Goal: Navigation & Orientation: Find specific page/section

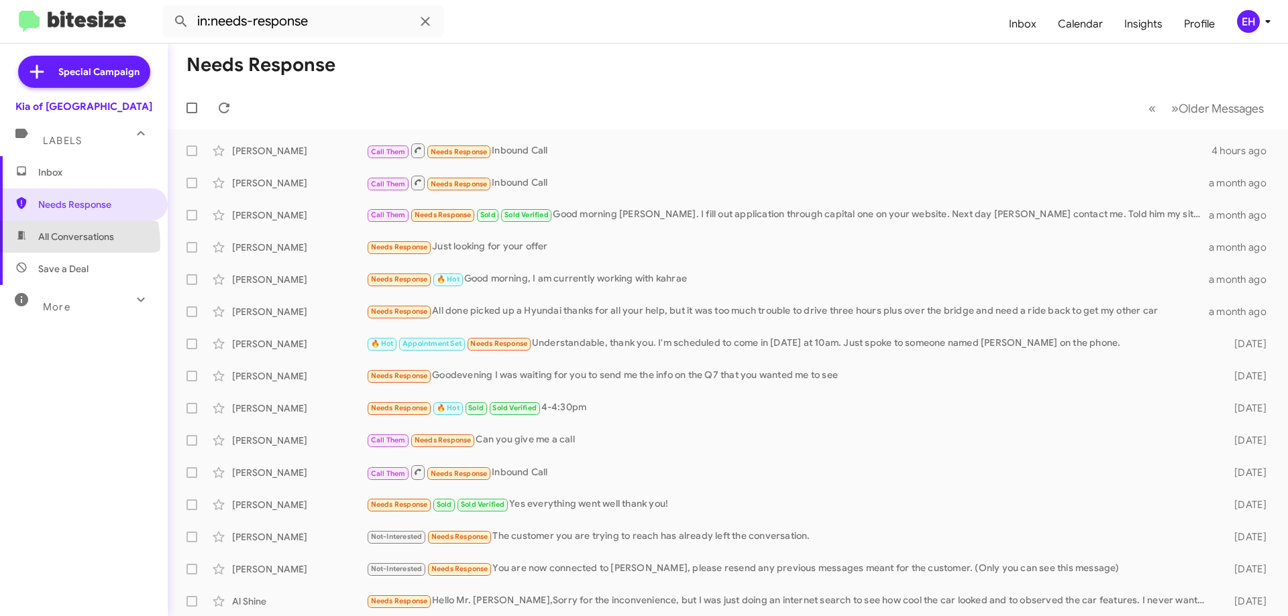
click at [59, 243] on span "All Conversations" at bounding box center [84, 237] width 168 height 32
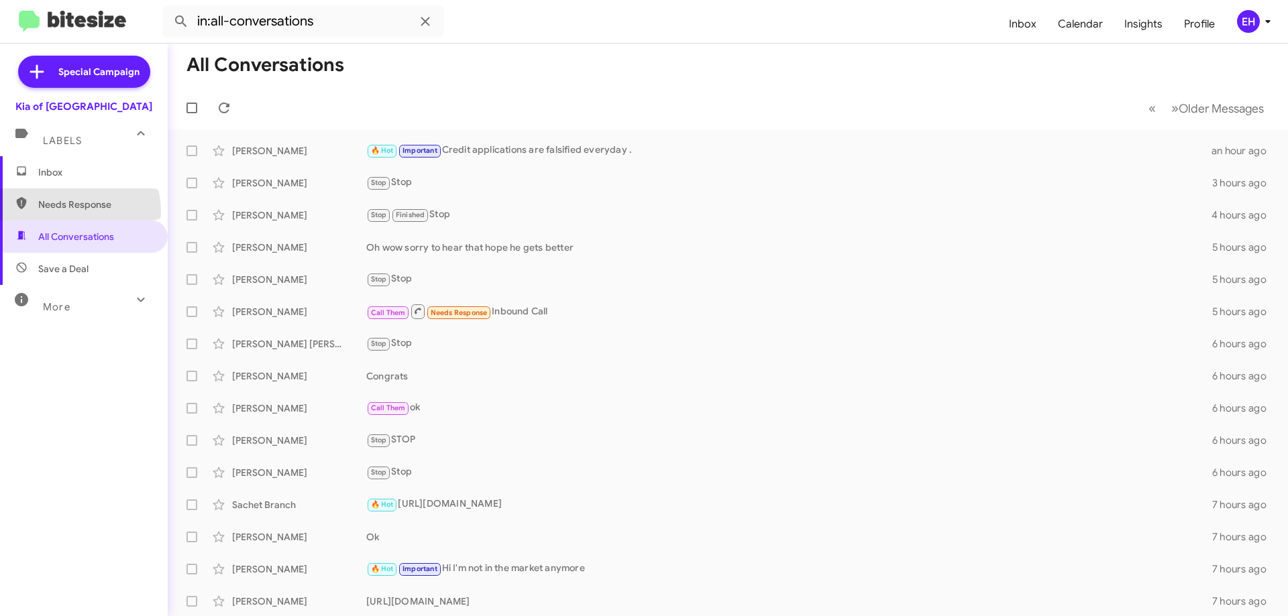
click at [74, 211] on span "Needs Response" at bounding box center [84, 204] width 168 height 32
type input "in:needs-response"
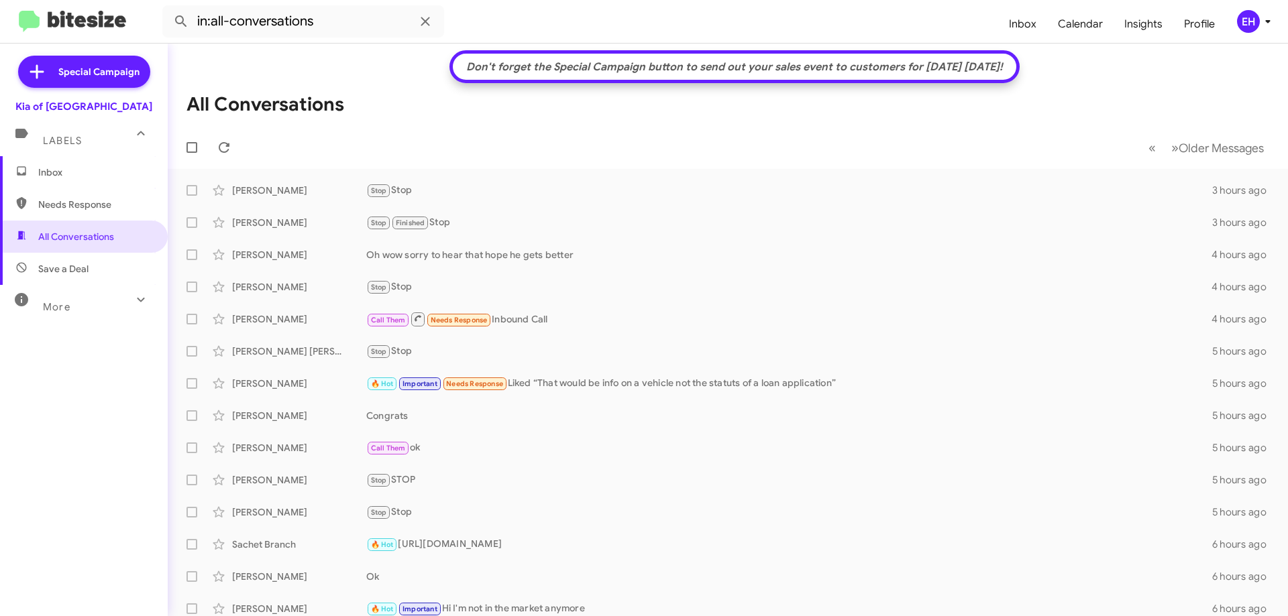
click at [67, 180] on span "Inbox" at bounding box center [84, 172] width 168 height 32
